Goal: Information Seeking & Learning: Learn about a topic

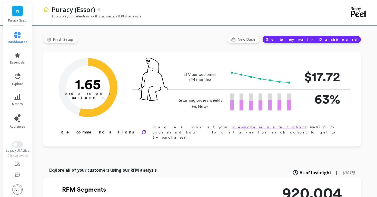
click at [16, 13] on span "P(" at bounding box center [18, 11] width 4 height 6
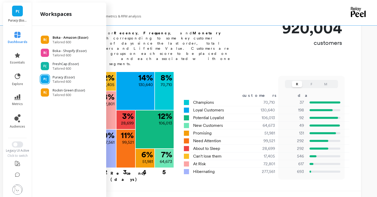
click at [42, 39] on div "B(" at bounding box center [45, 40] width 8 height 8
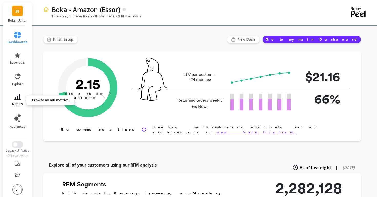
click at [19, 99] on icon at bounding box center [17, 97] width 6 height 6
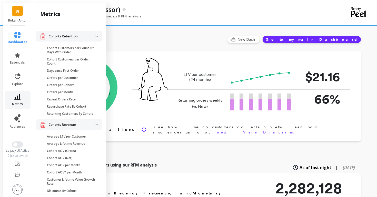
scroll to position [360, 0]
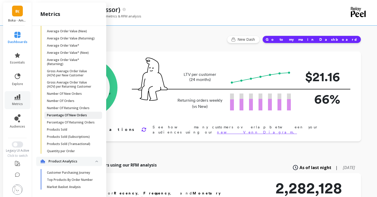
click at [46, 116] on link "Percentage Of New Orders" at bounding box center [73, 115] width 58 height 7
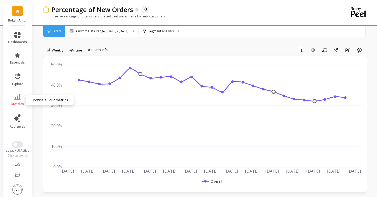
click at [15, 96] on icon at bounding box center [17, 97] width 6 height 6
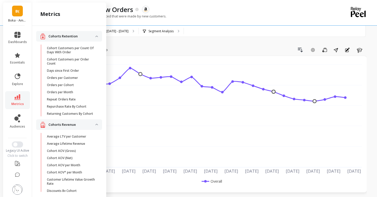
scroll to position [360, 0]
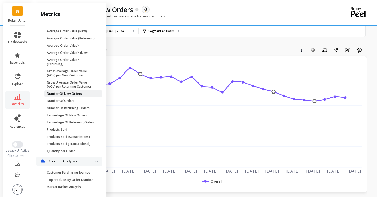
click at [71, 95] on p "Number Of New Orders" at bounding box center [64, 94] width 35 height 4
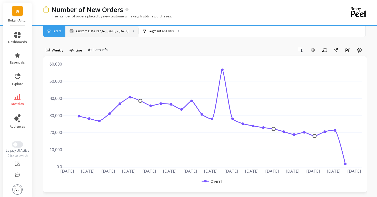
click at [107, 36] on div "Custom Date Range, [DATE] - [DATE]" at bounding box center [101, 31] width 73 height 11
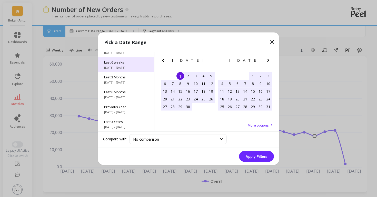
scroll to position [58, 0]
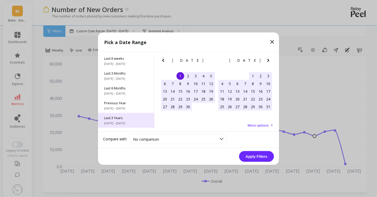
click at [130, 120] on div "Last 3 Years [DATE] - [DATE]" at bounding box center [126, 120] width 56 height 15
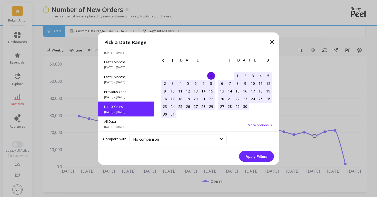
scroll to position [69, 0]
click at [262, 155] on button "Apply Filters" at bounding box center [256, 156] width 35 height 11
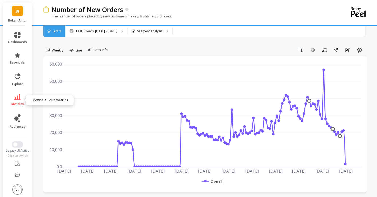
click at [13, 99] on link "metrics" at bounding box center [17, 100] width 19 height 12
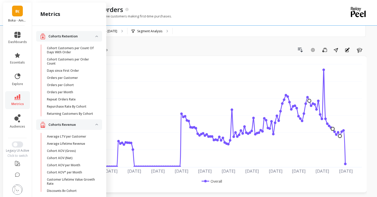
scroll to position [360, 0]
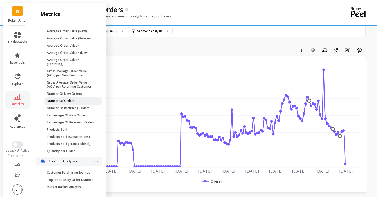
click at [69, 101] on p "Number Of Orders" at bounding box center [60, 101] width 27 height 4
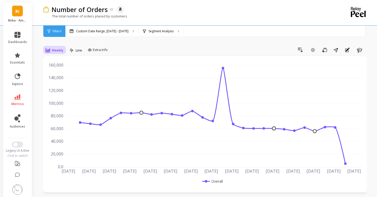
click at [45, 50] on div "Weekly" at bounding box center [54, 50] width 21 height 9
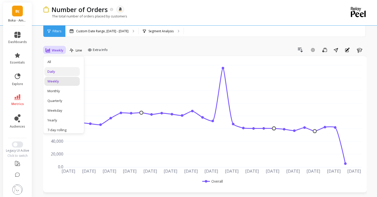
click at [54, 72] on div "Daily" at bounding box center [61, 71] width 29 height 5
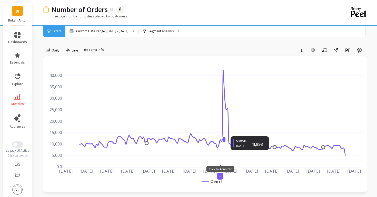
drag, startPoint x: 220, startPoint y: 138, endPoint x: 211, endPoint y: 138, distance: 8.5
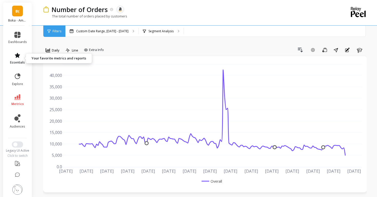
click at [17, 63] on span "essentials" at bounding box center [17, 62] width 15 height 4
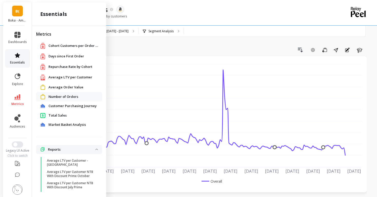
scroll to position [32, 0]
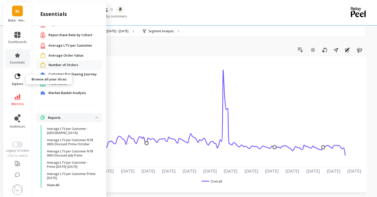
click at [17, 79] on icon at bounding box center [17, 76] width 7 height 7
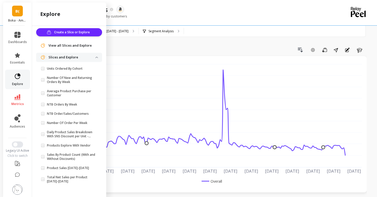
scroll to position [3, 0]
click at [19, 101] on link "metrics" at bounding box center [17, 100] width 19 height 12
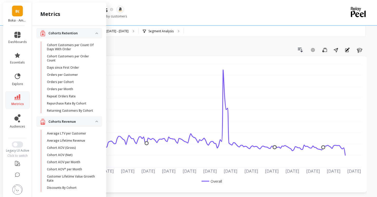
scroll to position [360, 0]
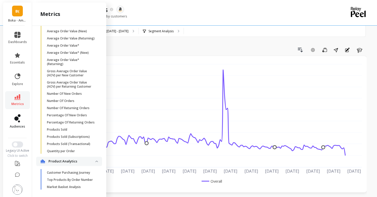
click at [25, 128] on link "audiences" at bounding box center [17, 121] width 19 height 14
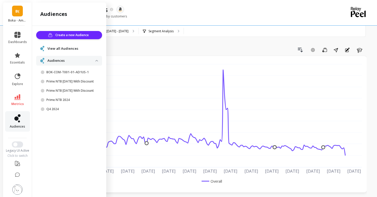
scroll to position [0, 0]
click at [25, 127] on link "audiences" at bounding box center [17, 121] width 19 height 14
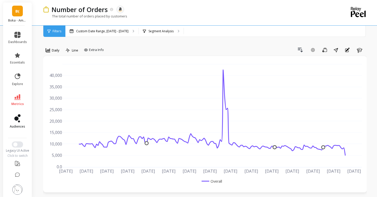
click at [25, 127] on link "audiences" at bounding box center [17, 121] width 19 height 14
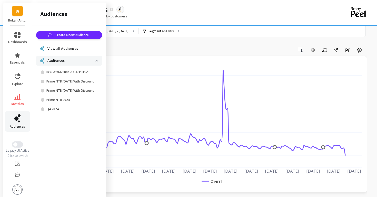
click at [25, 127] on link "audiences" at bounding box center [17, 121] width 19 height 14
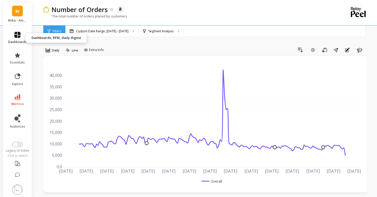
click at [14, 40] on span "dashboards" at bounding box center [17, 42] width 19 height 4
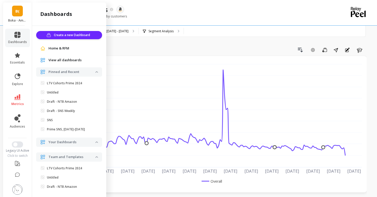
click at [56, 48] on span "Home & RFM" at bounding box center [58, 48] width 21 height 5
